Goal: Book appointment/travel/reservation

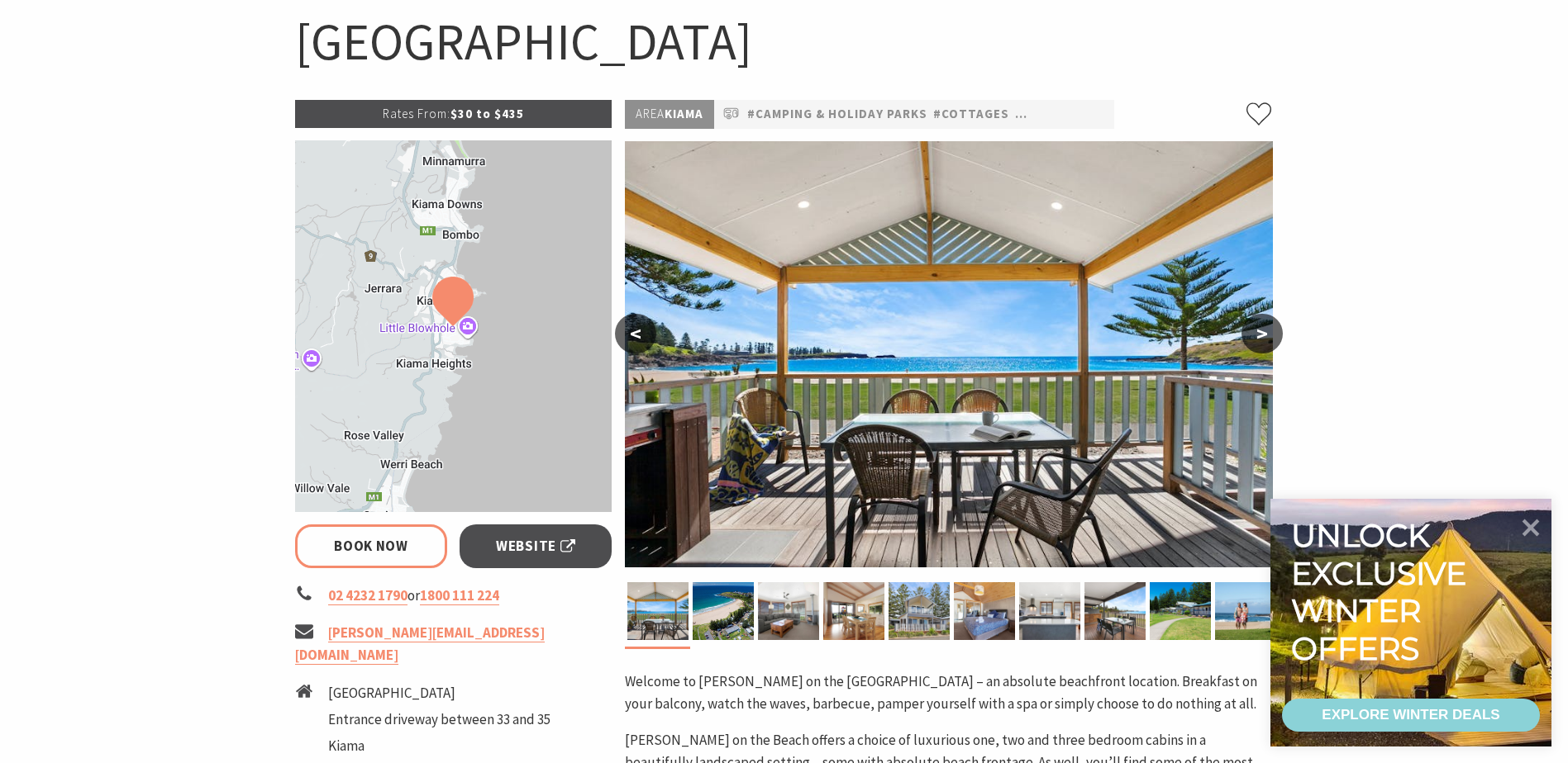
select select "3"
select select "2"
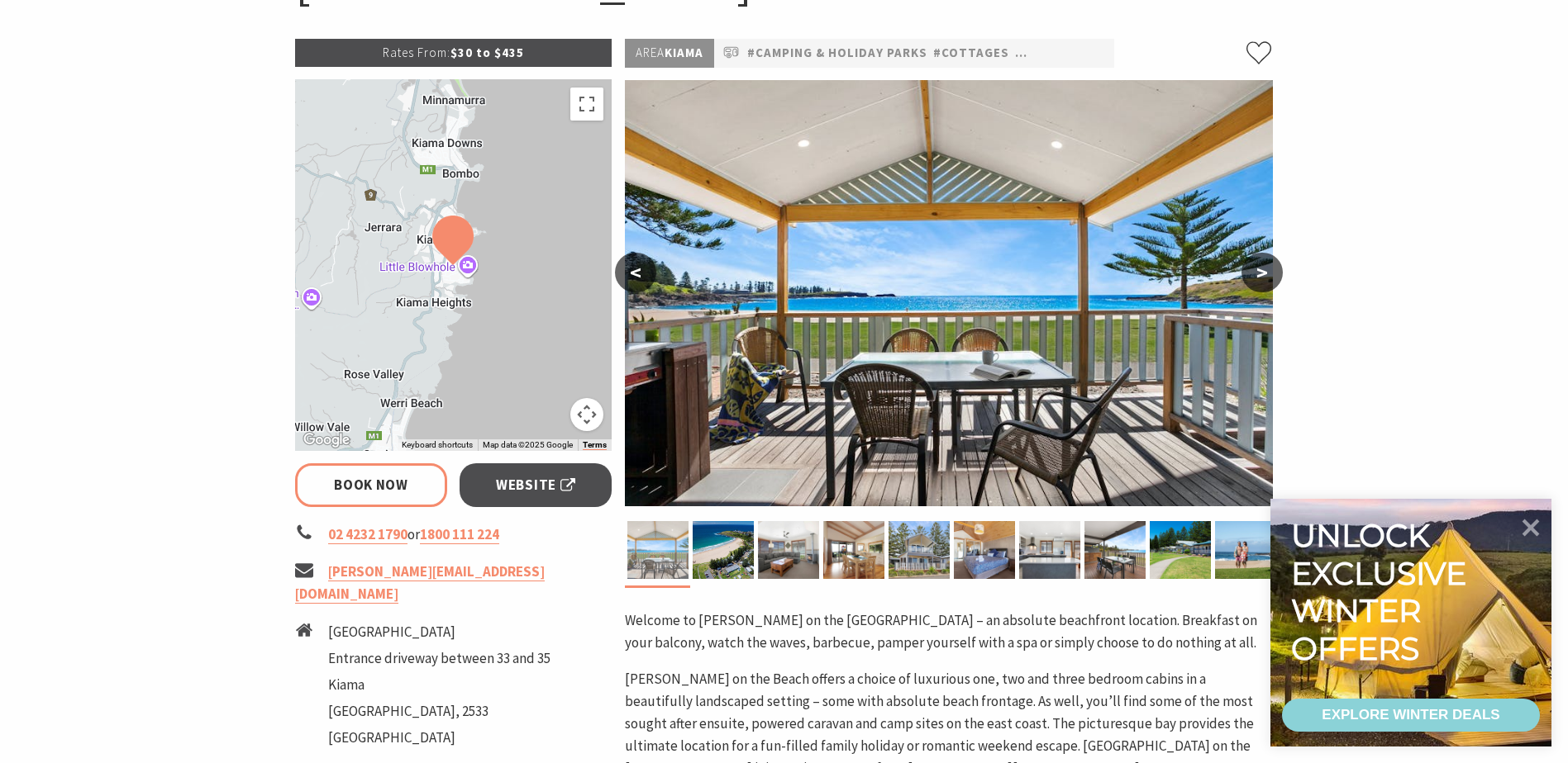
scroll to position [165, 0]
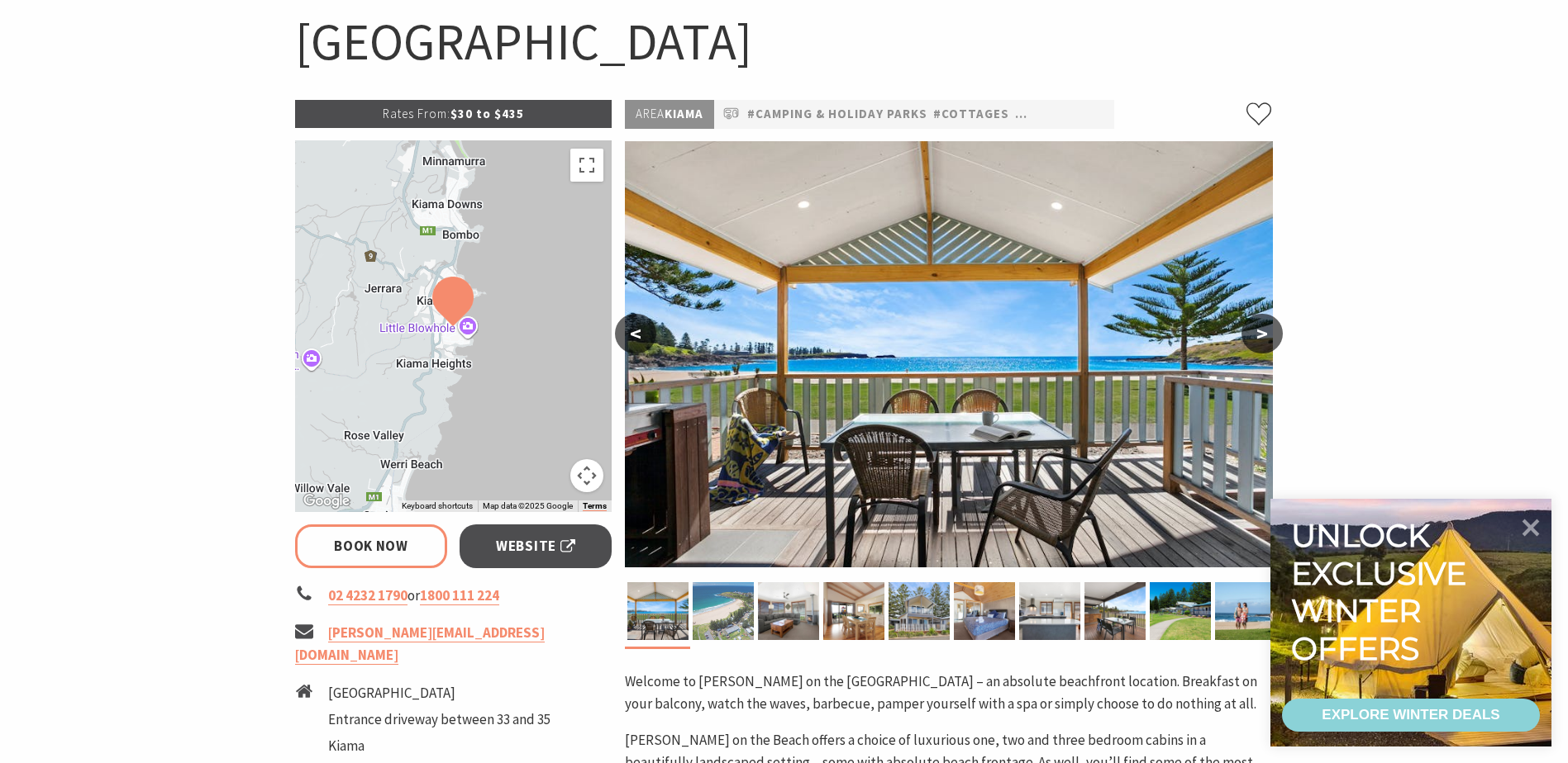
click at [721, 616] on img at bounding box center [722, 610] width 61 height 58
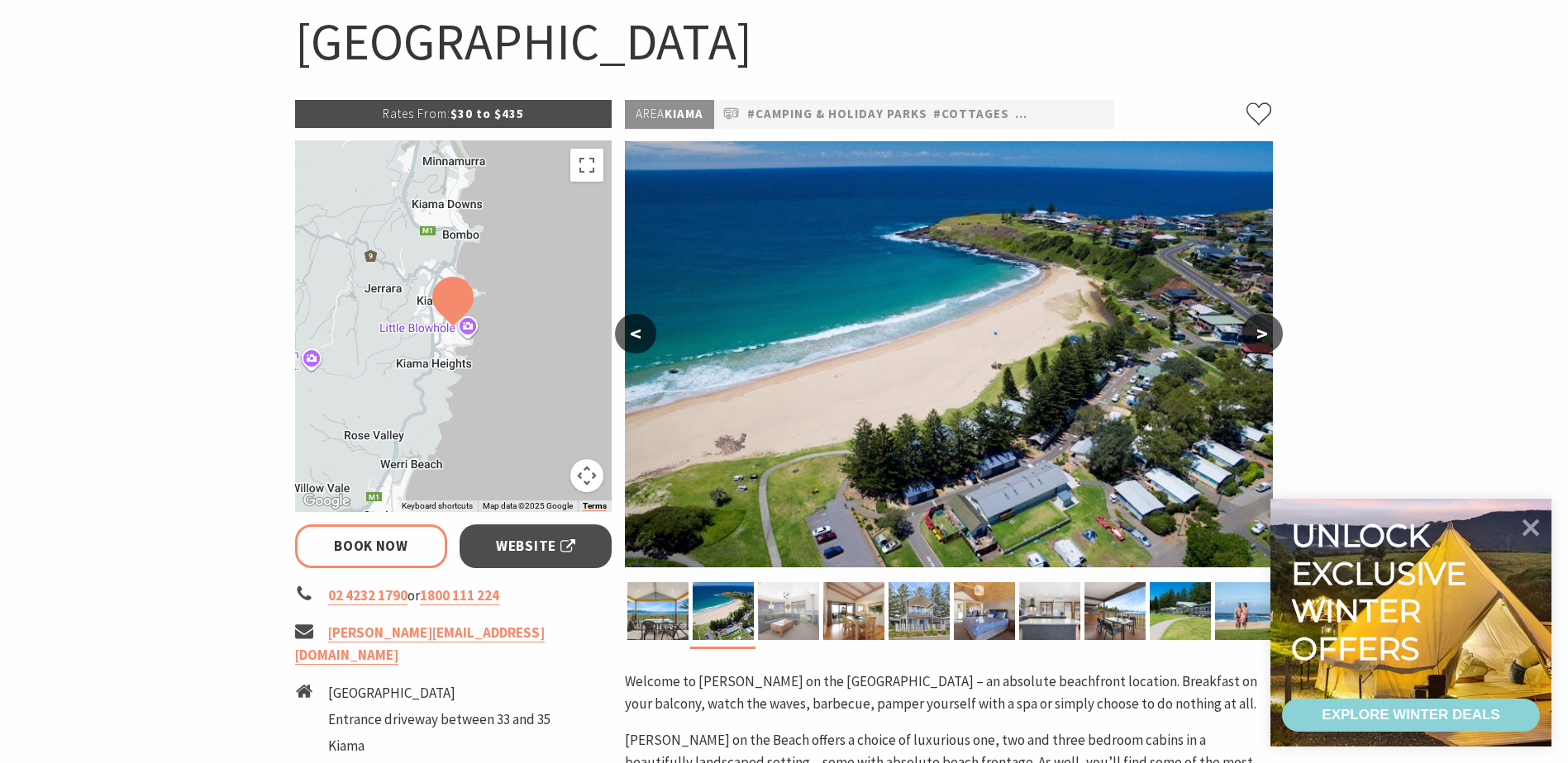
click at [779, 618] on img at bounding box center [788, 610] width 61 height 58
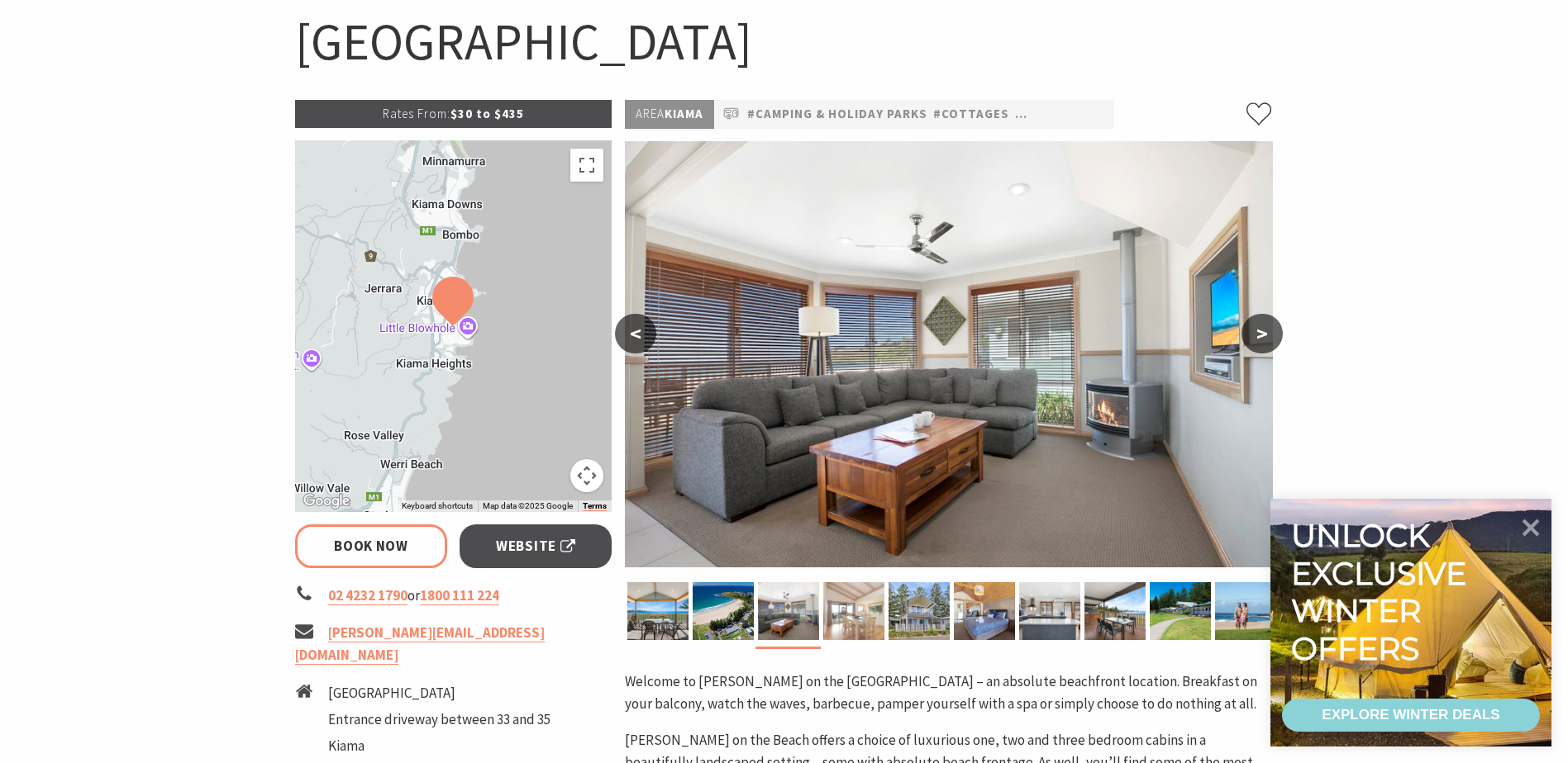
click at [848, 615] on img at bounding box center [853, 610] width 61 height 58
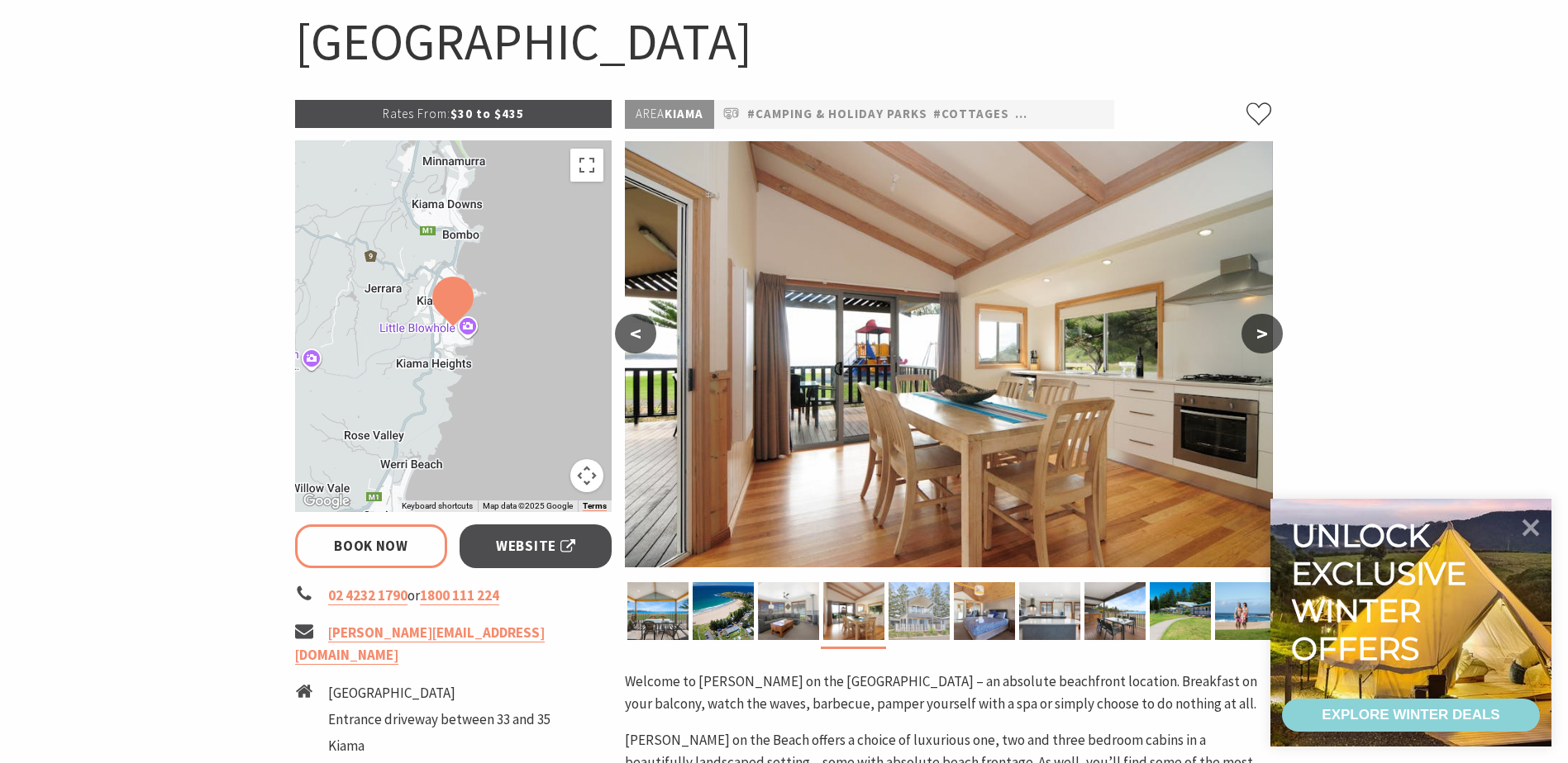
click at [916, 615] on img at bounding box center [919, 610] width 61 height 58
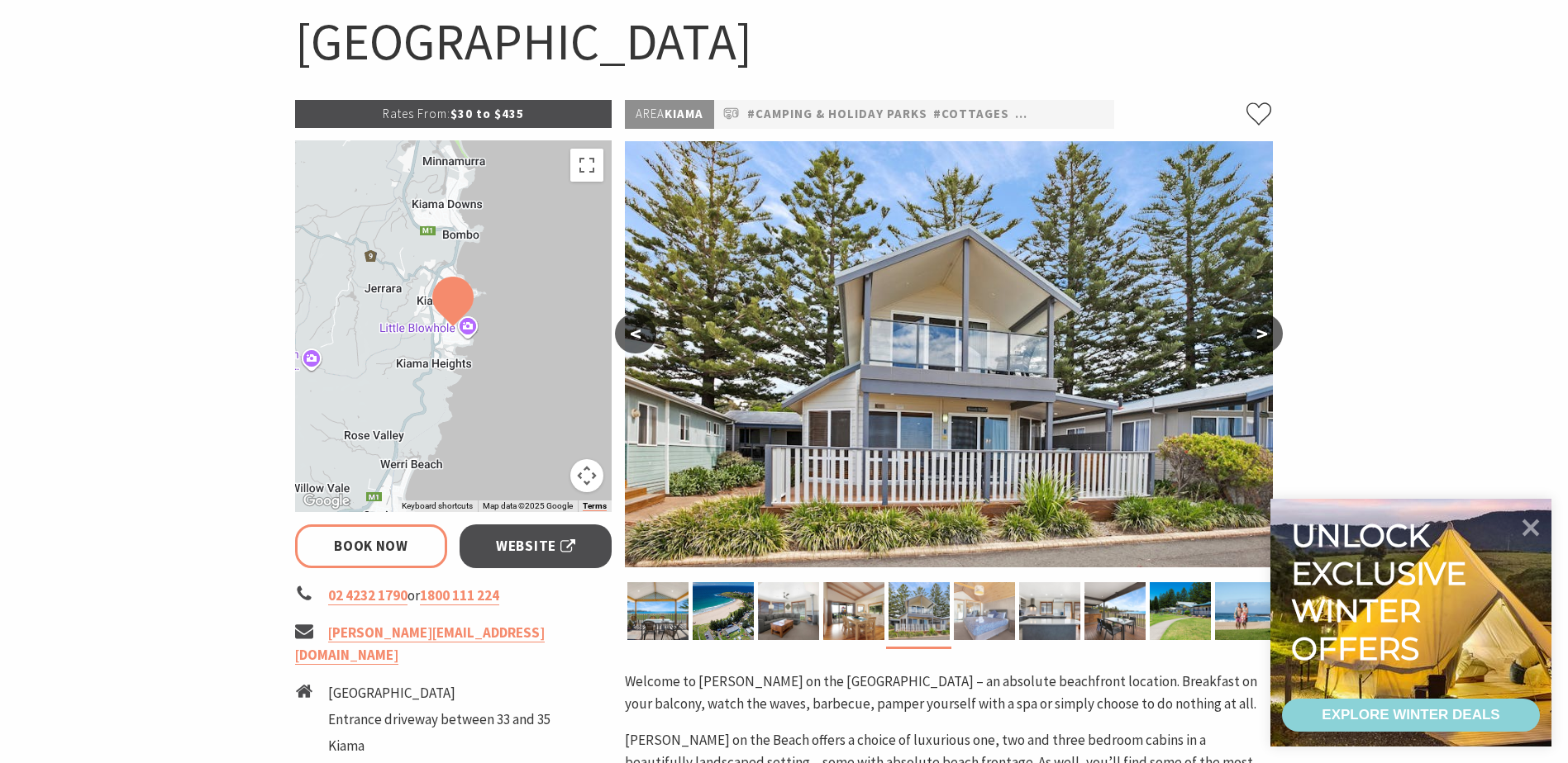
click at [976, 613] on img at bounding box center [984, 610] width 61 height 58
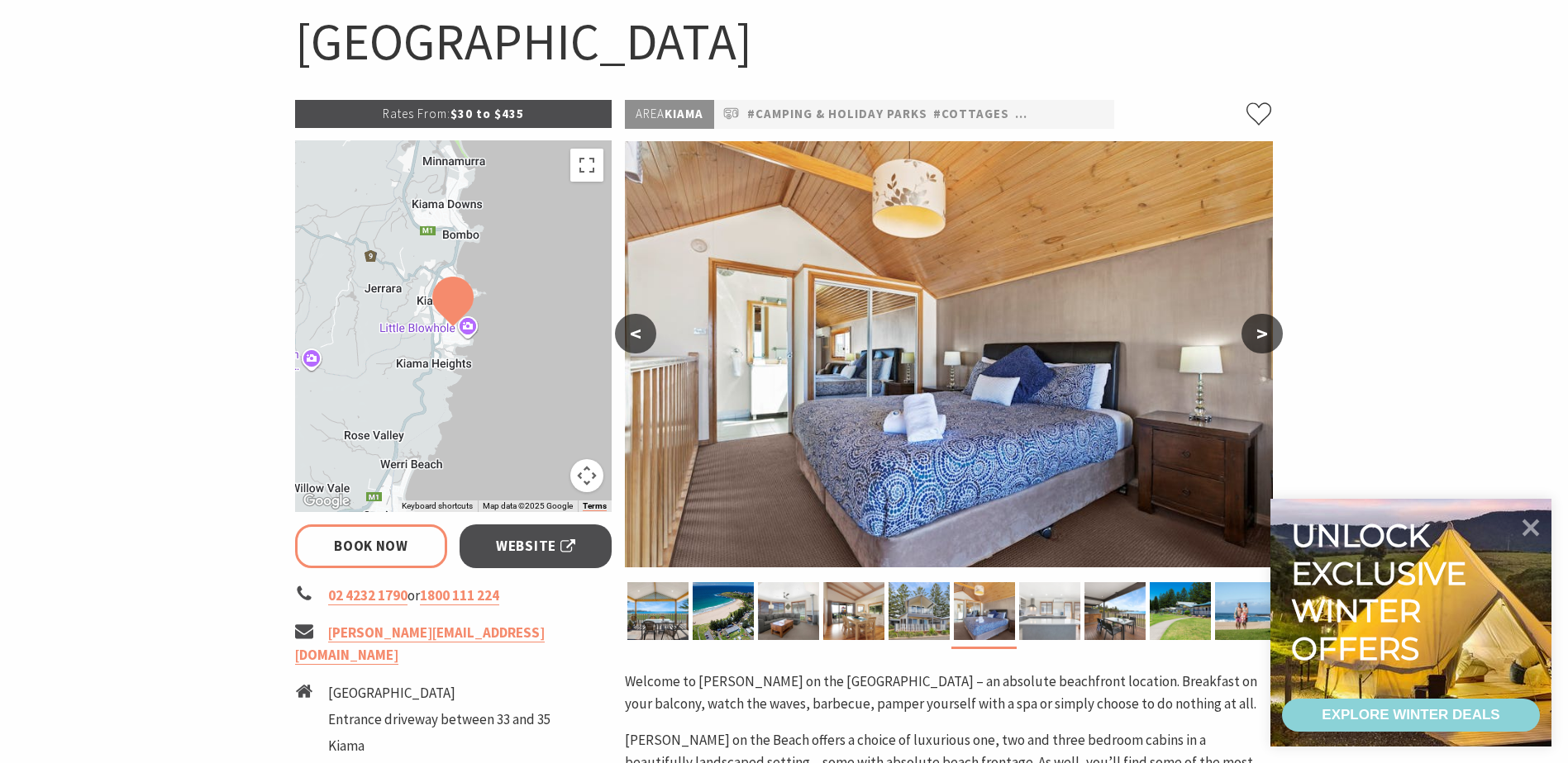
click at [1058, 615] on img at bounding box center [1050, 610] width 61 height 58
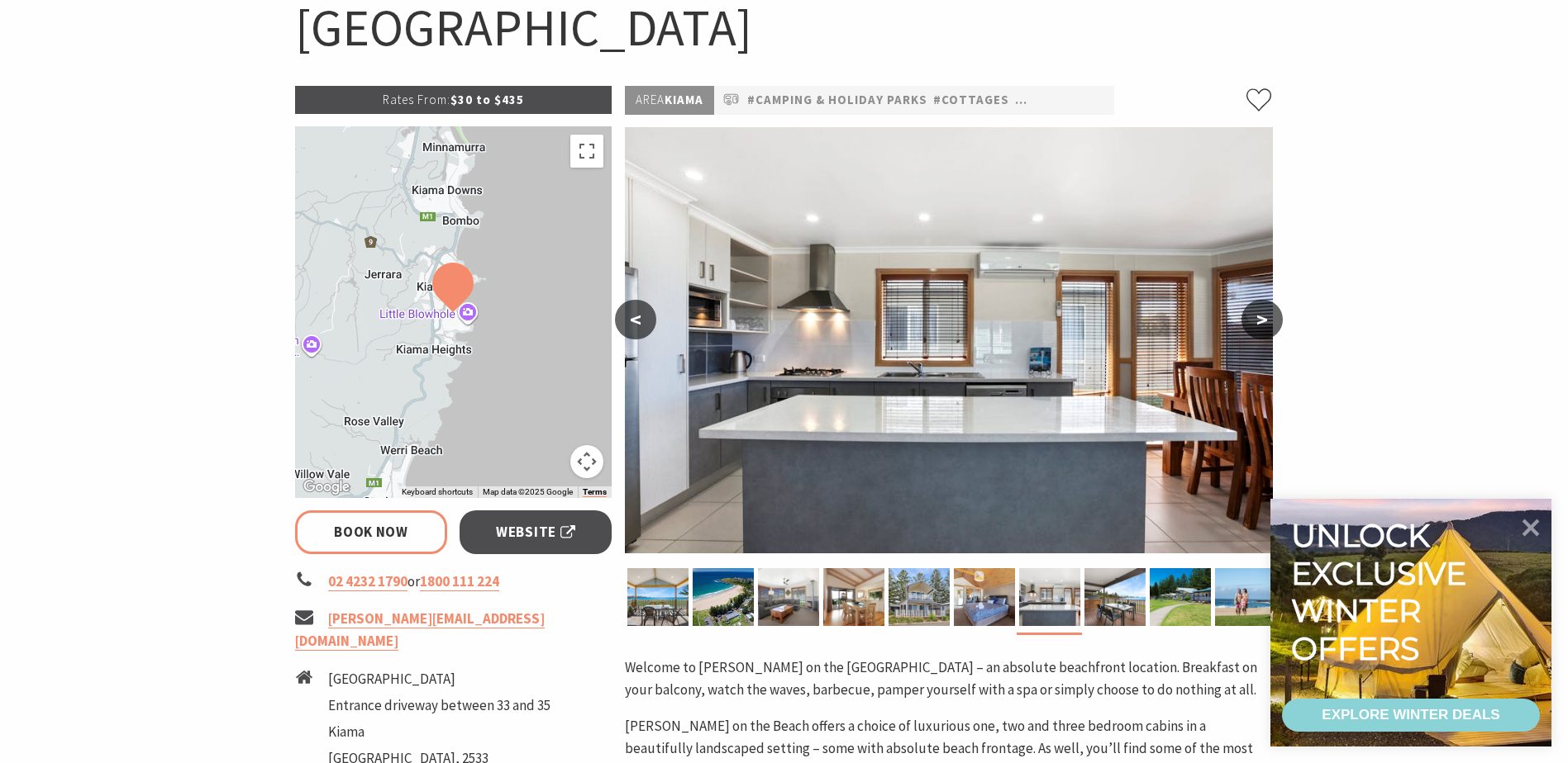
scroll to position [0, 0]
